Goal: Task Accomplishment & Management: Use online tool/utility

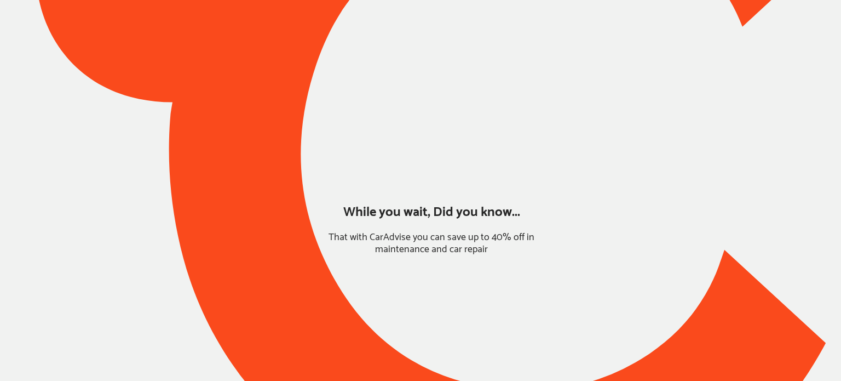
type input "*****"
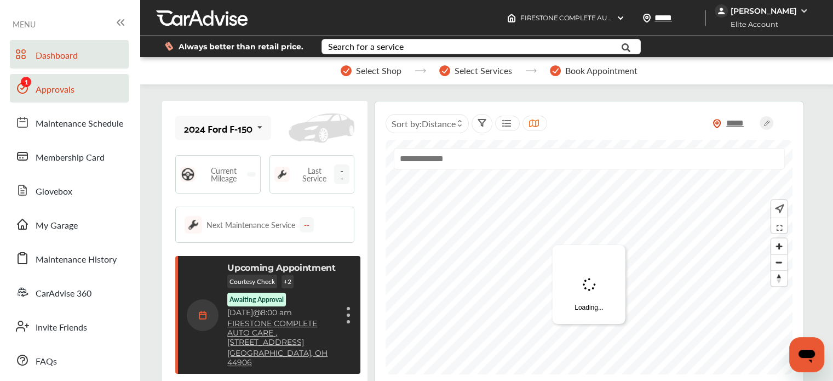
click at [54, 77] on link "Approvals" at bounding box center [69, 88] width 119 height 28
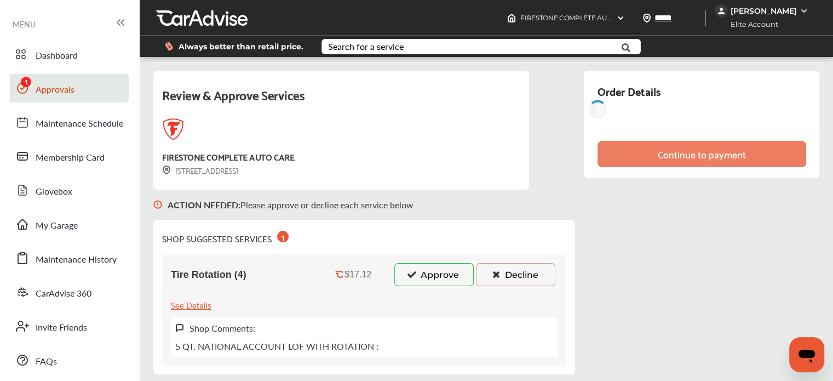
click at [399, 273] on button "Approve" at bounding box center [433, 274] width 79 height 23
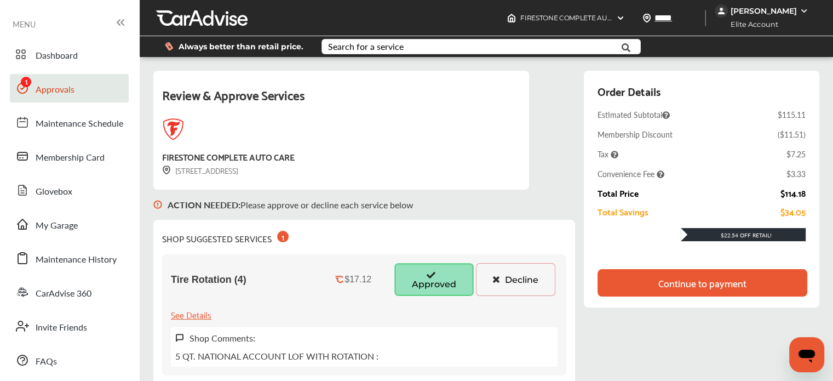
click at [497, 284] on button "Decline" at bounding box center [515, 279] width 79 height 33
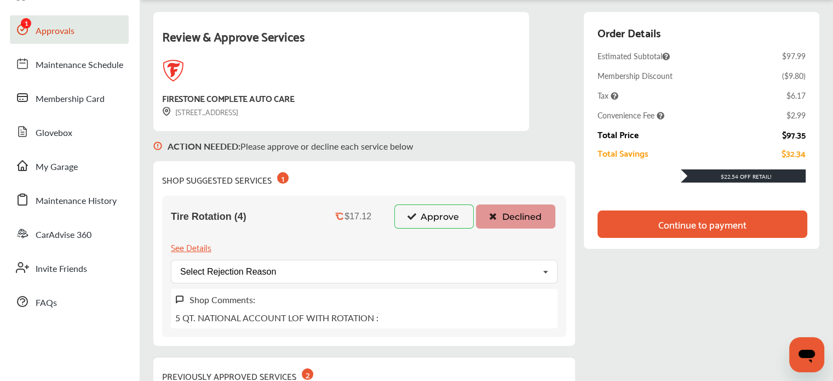
scroll to position [44, 0]
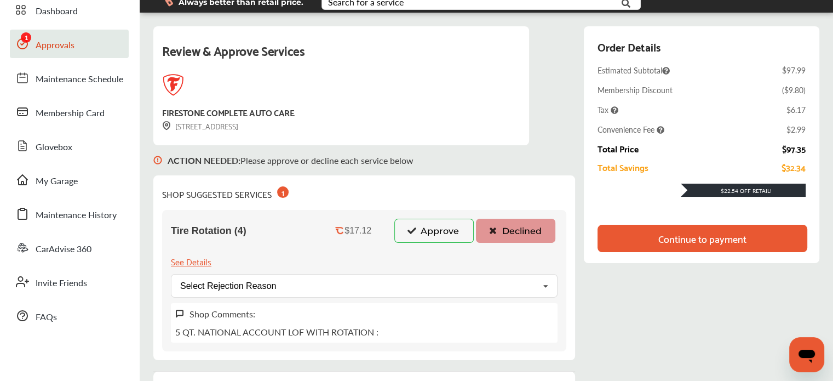
click at [693, 234] on div "Continue to payment" at bounding box center [702, 238] width 88 height 11
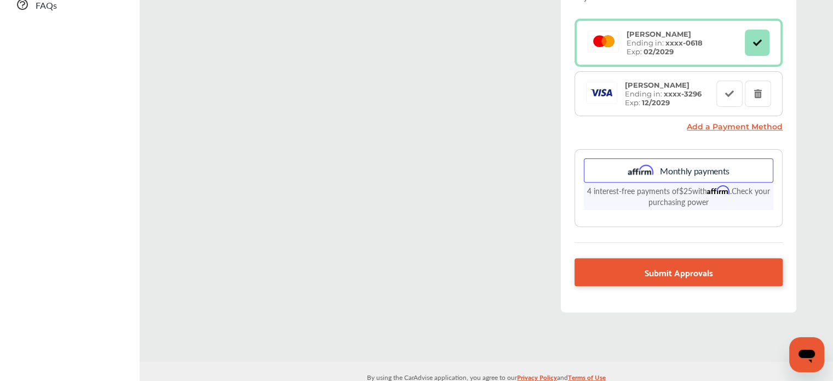
scroll to position [360, 0]
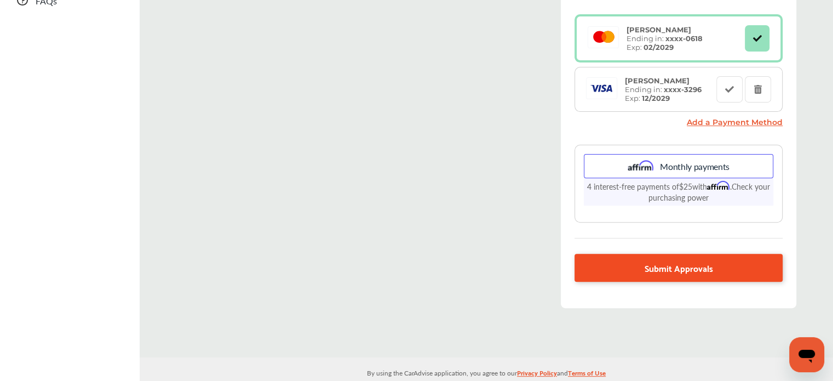
click at [601, 267] on link "Submit Approvals" at bounding box center [679, 268] width 208 height 28
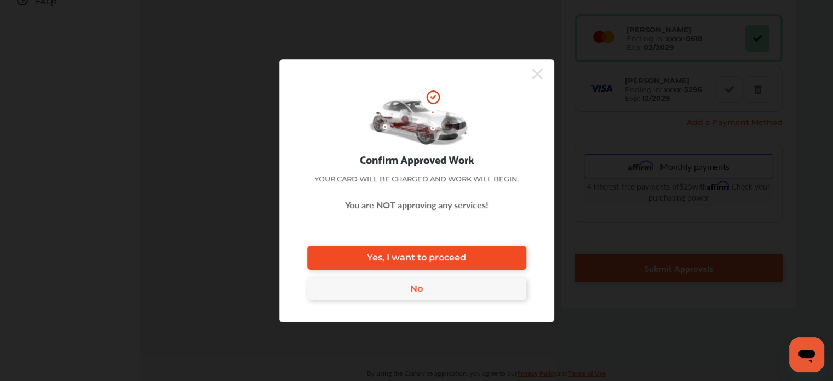
drag, startPoint x: 457, startPoint y: 257, endPoint x: 400, endPoint y: 248, distance: 57.1
click at [400, 248] on link "Yes, I want to proceed" at bounding box center [416, 257] width 219 height 24
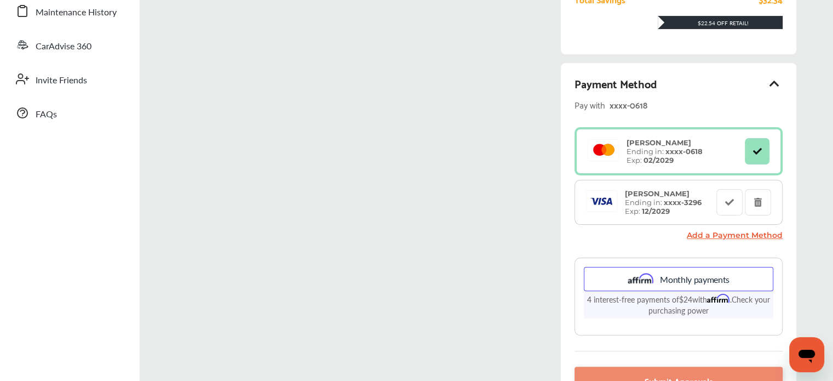
scroll to position [0, 0]
